Goal: Find specific page/section: Find specific page/section

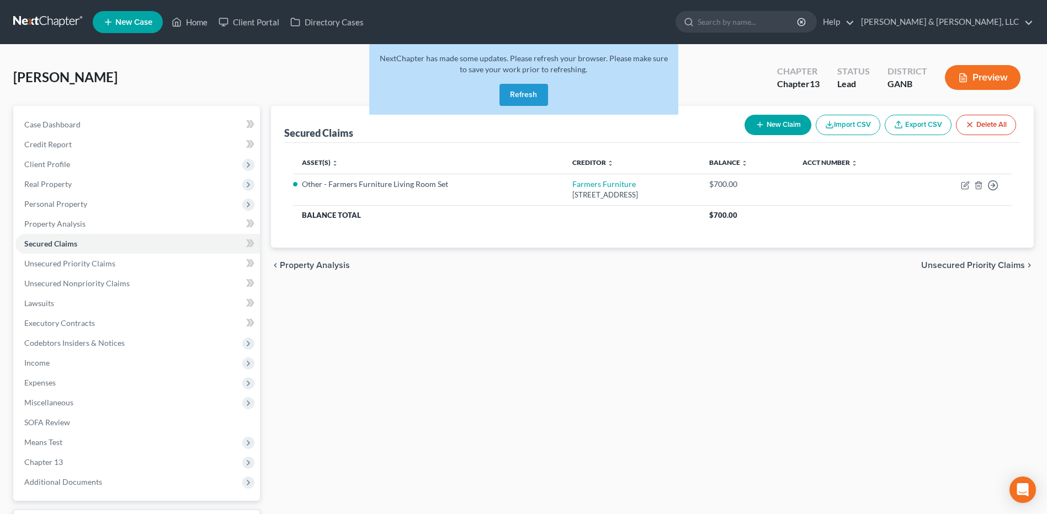
click at [509, 97] on button "Refresh" at bounding box center [523, 95] width 49 height 22
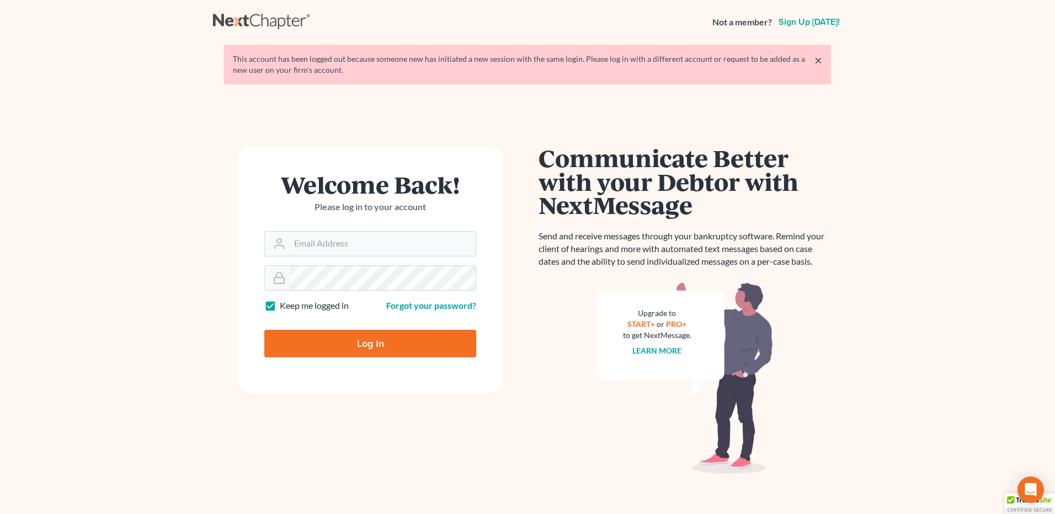
type input "david@hurttlaw.com"
click at [369, 348] on input "Log In" at bounding box center [370, 344] width 212 height 28
type input "Thinking..."
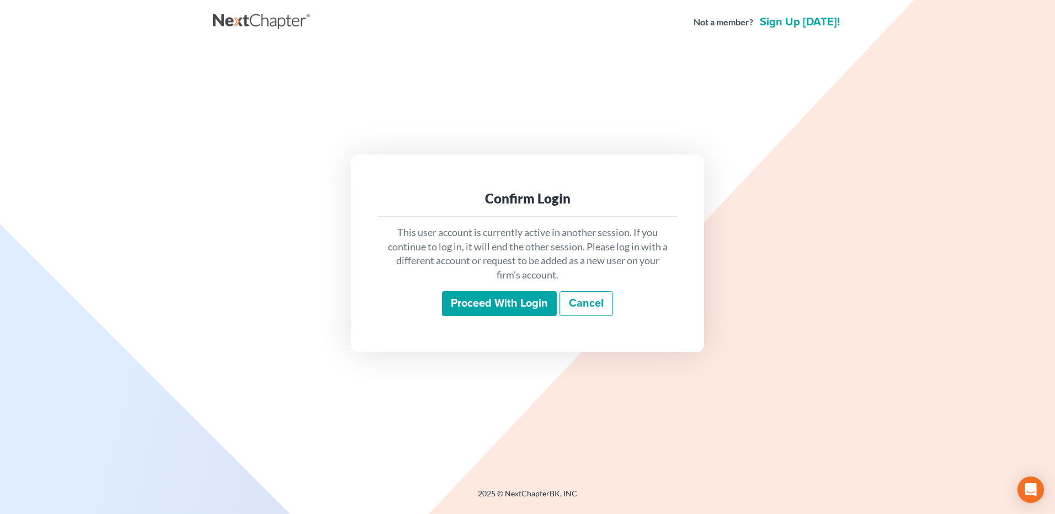
click at [515, 300] on input "Proceed with login" at bounding box center [499, 303] width 115 height 25
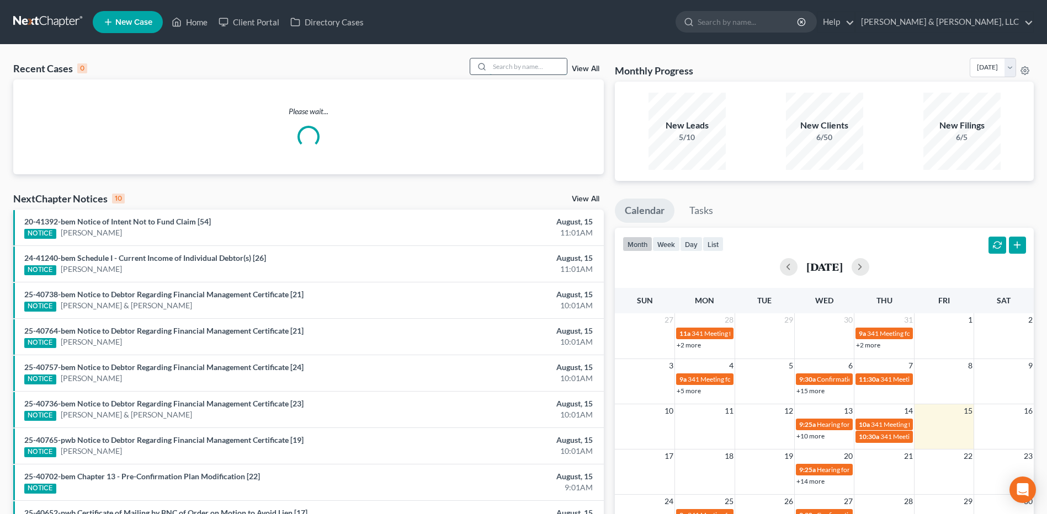
click at [522, 68] on input "search" at bounding box center [527, 66] width 77 height 16
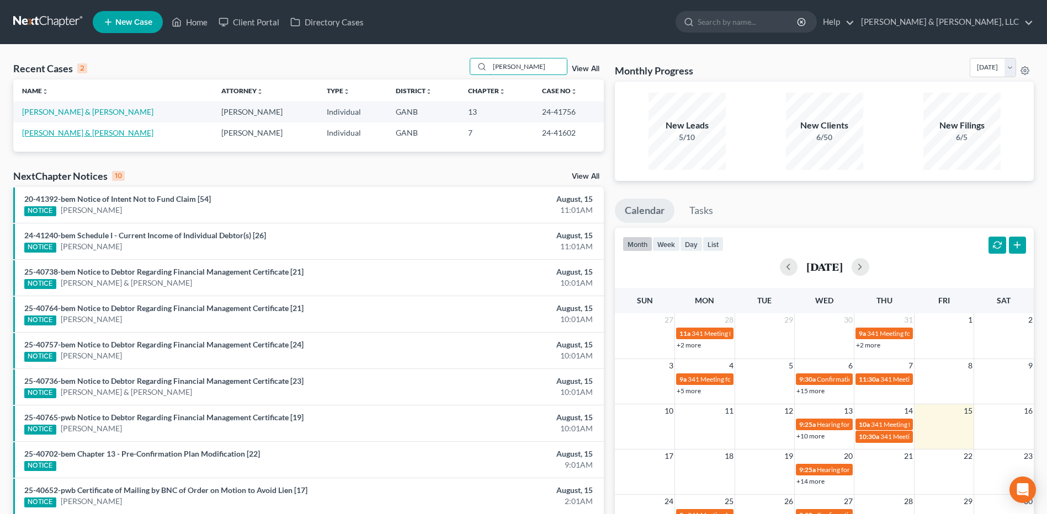
type input "ward"
click at [81, 134] on link "Ward, Jeffry & Kimberly" at bounding box center [87, 132] width 131 height 9
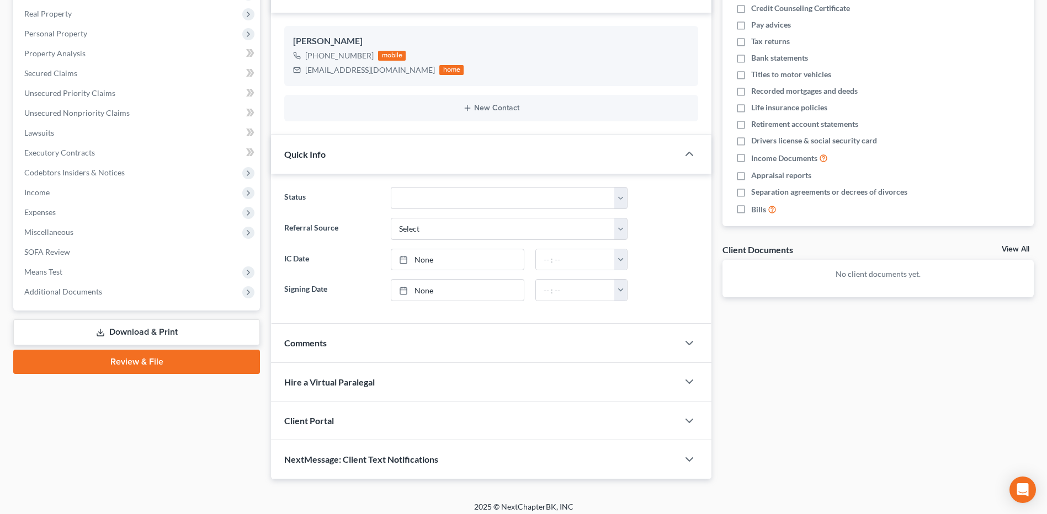
scroll to position [178, 0]
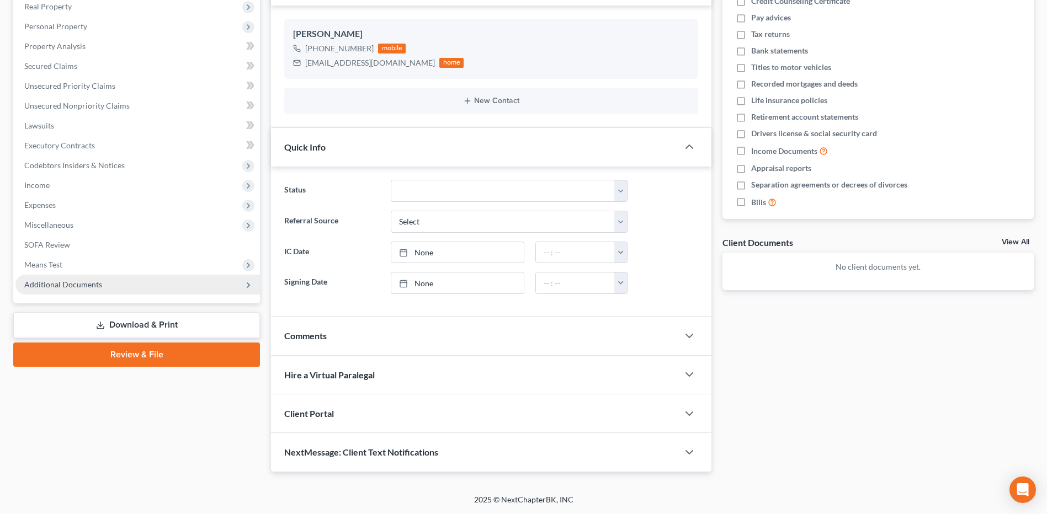
click at [110, 287] on span "Additional Documents" at bounding box center [137, 285] width 244 height 20
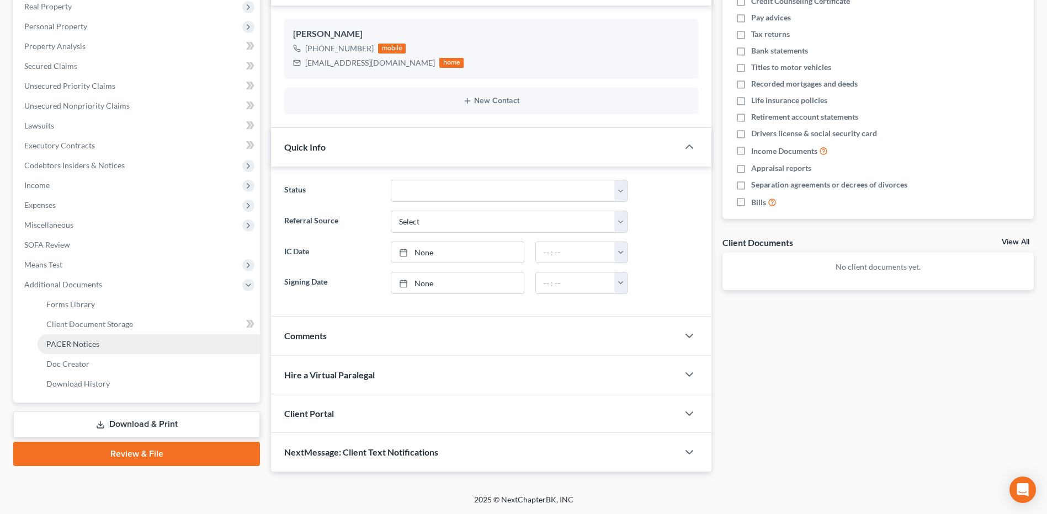
click at [97, 349] on link "PACER Notices" at bounding box center [149, 344] width 222 height 20
